Goal: Transaction & Acquisition: Book appointment/travel/reservation

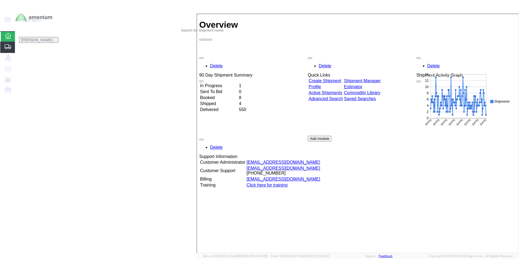
click at [0, 0] on span "Shipment Manager" at bounding box center [0, 0] width 0 height 0
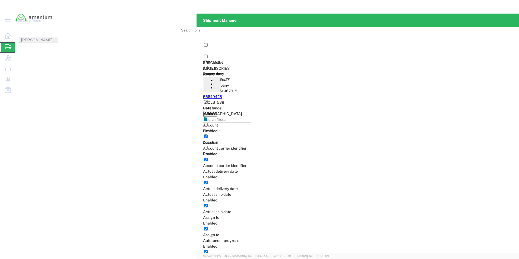
click at [222, 94] on link "56749428" at bounding box center [212, 96] width 19 height 4
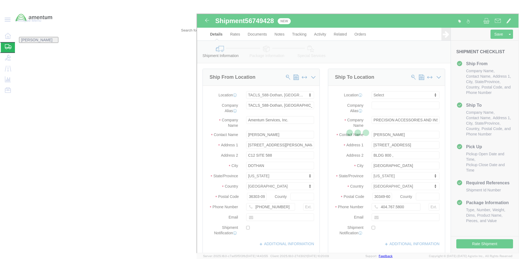
select select "42706"
select select
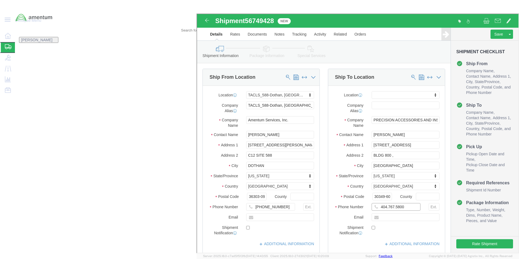
click input "404.767.5800"
type input "[PHONE_NUMBER]"
click button "Rate Shipment"
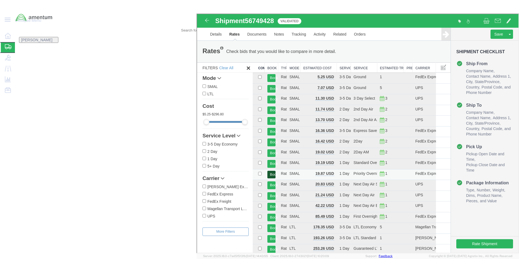
click at [275, 175] on button "Book" at bounding box center [271, 174] width 8 height 8
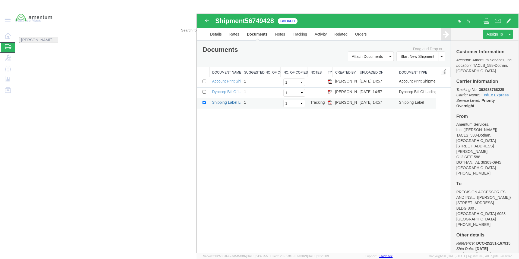
click at [244, 100] on link "Shipping Label Laser" at bounding box center [229, 102] width 36 height 4
click at [52, 38] on span "[PERSON_NAME]" at bounding box center [36, 40] width 31 height 4
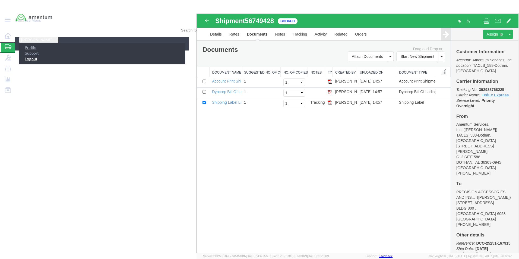
click at [37, 57] on link "Logout" at bounding box center [28, 59] width 18 height 4
